Goal: Task Accomplishment & Management: Manage account settings

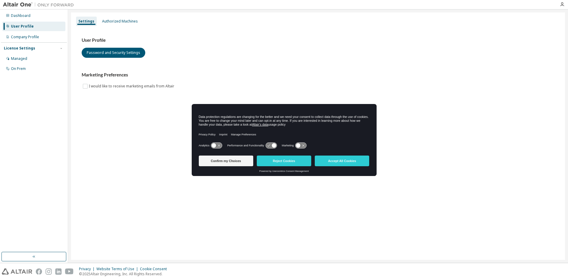
click at [217, 146] on icon at bounding box center [216, 146] width 11 height 6
click at [337, 162] on button "Accept All Cookies" at bounding box center [342, 160] width 54 height 11
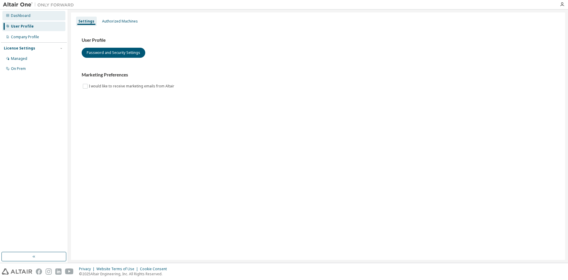
click at [16, 18] on div "Dashboard" at bounding box center [33, 15] width 63 height 9
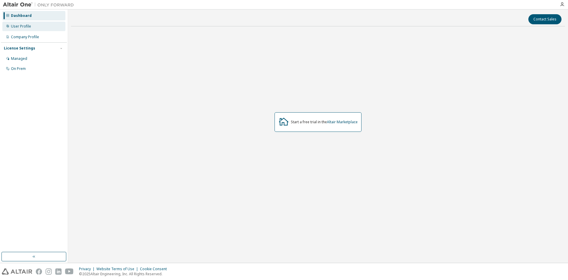
click at [28, 28] on div "User Profile" at bounding box center [21, 26] width 20 height 5
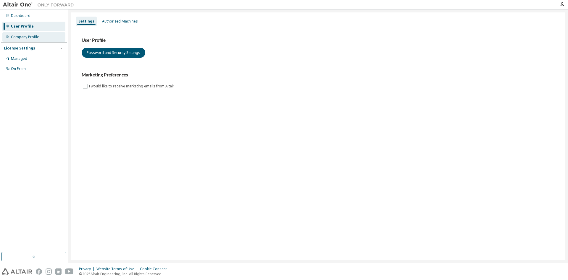
click at [33, 40] on div "Company Profile" at bounding box center [33, 36] width 63 height 9
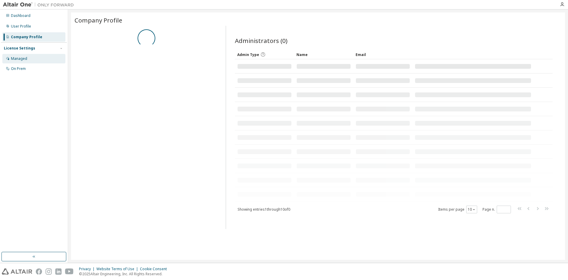
click at [26, 60] on div "Managed" at bounding box center [19, 58] width 16 height 5
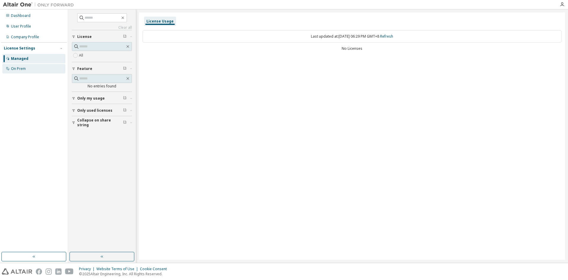
click at [24, 66] on div "On Prem" at bounding box center [18, 68] width 15 height 5
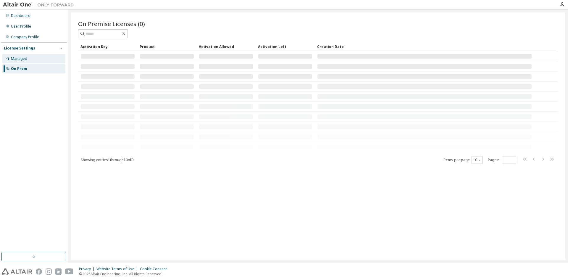
click at [23, 59] on div "Managed" at bounding box center [19, 58] width 16 height 5
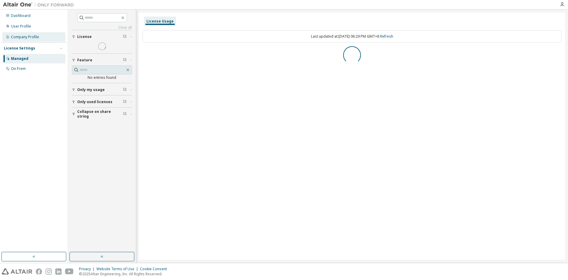
click at [26, 37] on div "Company Profile" at bounding box center [25, 37] width 28 height 5
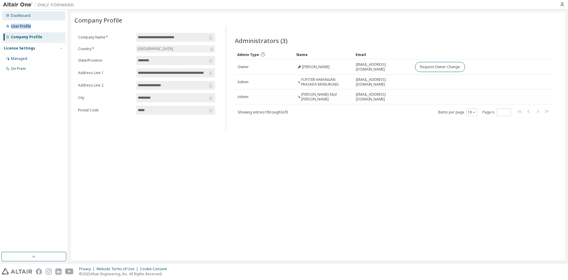
click at [34, 20] on div "Dashboard User Profile Company Profile License Settings Managed On Prem" at bounding box center [34, 42] width 66 height 64
click at [19, 28] on div "User Profile" at bounding box center [21, 26] width 20 height 5
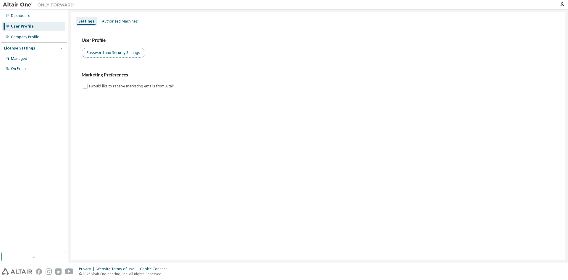
click at [109, 54] on button "Password and Security Settings" at bounding box center [114, 53] width 64 height 10
